Goal: Transaction & Acquisition: Purchase product/service

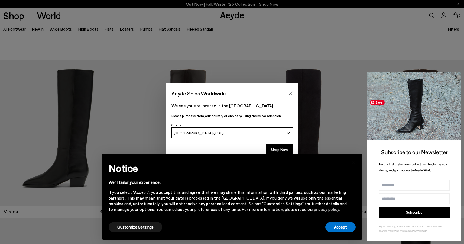
click at [458, 76] on icon at bounding box center [456, 77] width 7 height 7
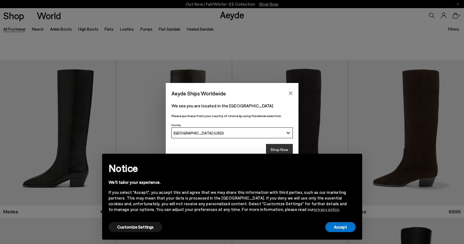
click at [286, 147] on button "Shop Now" at bounding box center [279, 149] width 27 height 11
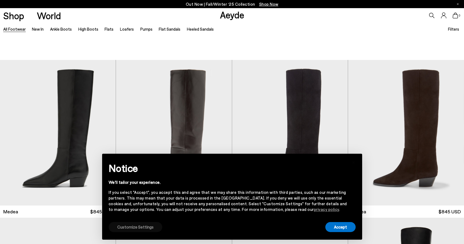
click at [150, 226] on button "Customize Settings" at bounding box center [136, 227] width 54 height 10
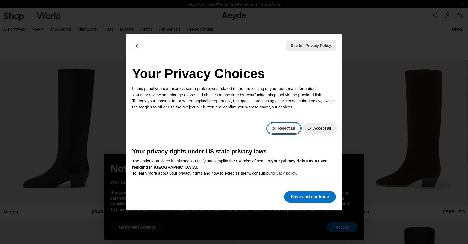
click at [283, 124] on button "Reject all" at bounding box center [284, 128] width 33 height 11
click at [278, 127] on button "Reject all" at bounding box center [284, 128] width 33 height 11
click at [301, 196] on button "Save and continue" at bounding box center [310, 196] width 52 height 11
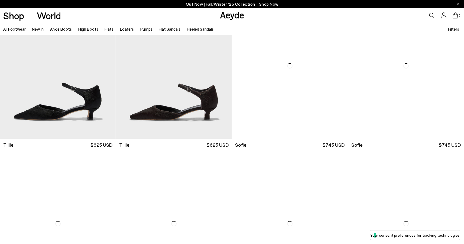
scroll to position [1853, 0]
